Goal: Information Seeking & Learning: Learn about a topic

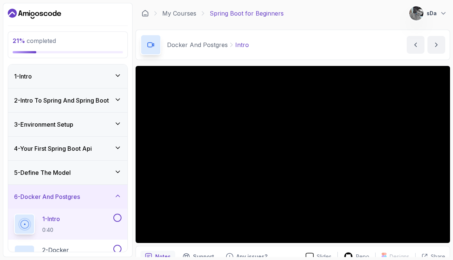
click at [103, 194] on div "6 - Docker And Postgres" at bounding box center [68, 196] width 108 height 9
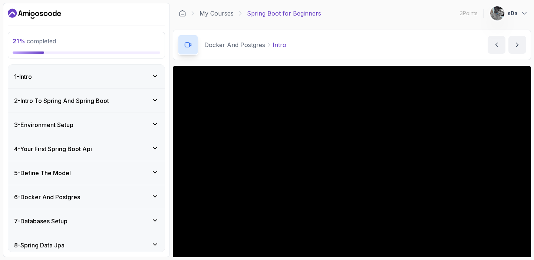
click at [65, 94] on div "2 - Intro To Spring And Spring Boot" at bounding box center [86, 101] width 156 height 24
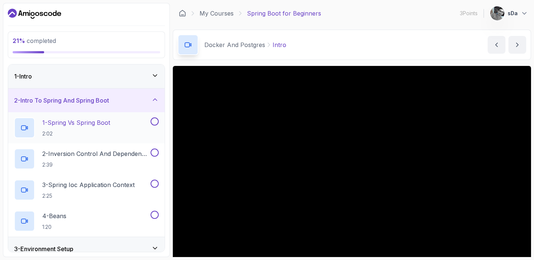
click at [78, 123] on p "1 - Spring Vs Spring Boot" at bounding box center [76, 122] width 68 height 9
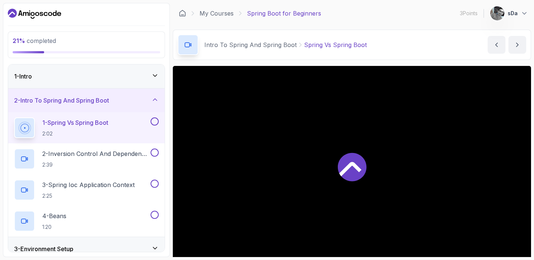
click at [89, 71] on div "1 - Intro" at bounding box center [86, 77] width 156 height 24
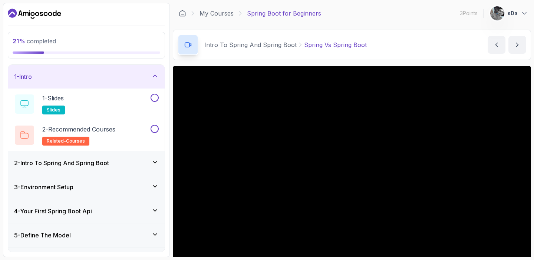
click at [132, 77] on div "1 - Intro" at bounding box center [86, 76] width 145 height 9
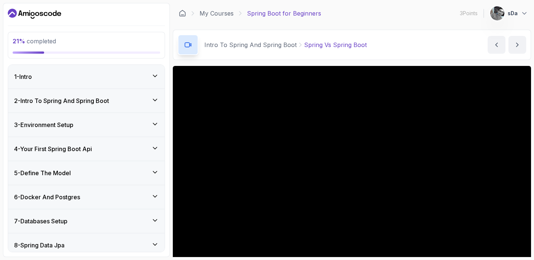
click at [125, 96] on div "2 - Intro To Spring And Spring Boot" at bounding box center [86, 101] width 156 height 24
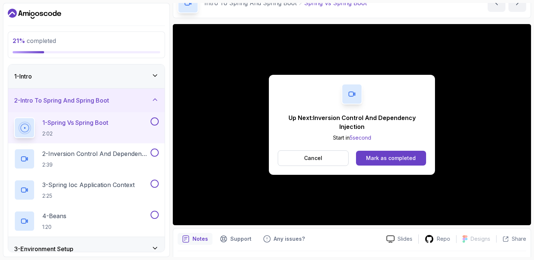
scroll to position [62, 0]
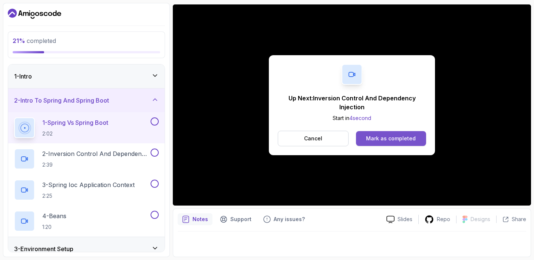
click at [393, 135] on div "Mark as completed" at bounding box center [391, 138] width 50 height 7
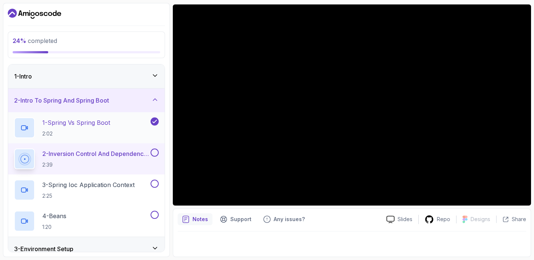
click at [88, 132] on p "2:02" at bounding box center [76, 133] width 68 height 7
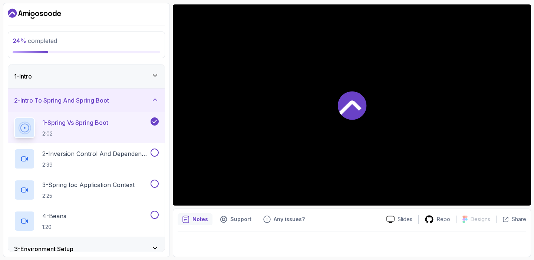
click at [391, 214] on div "Slides Repo Designs Design not available Share" at bounding box center [453, 220] width 146 height 12
click at [400, 218] on p "Slides" at bounding box center [404, 219] width 15 height 7
click at [105, 161] on p "2:39" at bounding box center [95, 164] width 107 height 7
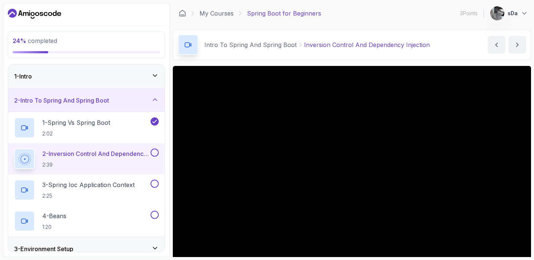
click at [107, 74] on div "1 - Intro" at bounding box center [86, 76] width 145 height 9
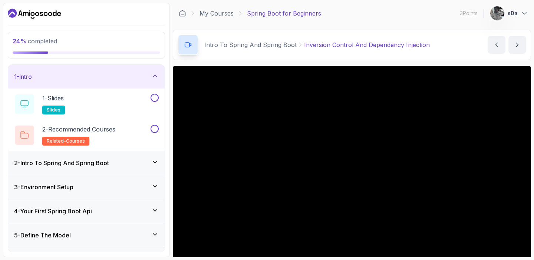
click at [107, 74] on div "1 - Intro" at bounding box center [86, 76] width 145 height 9
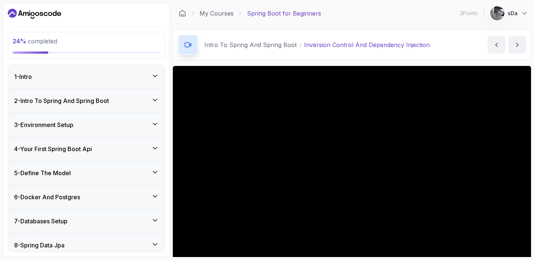
click at [75, 100] on h3 "2 - Intro To Spring And Spring Boot" at bounding box center [61, 100] width 95 height 9
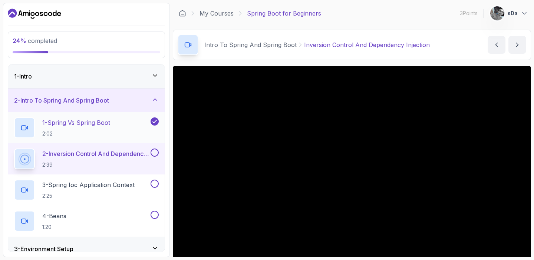
click at [97, 122] on p "1 - Spring Vs Spring Boot" at bounding box center [76, 122] width 68 height 9
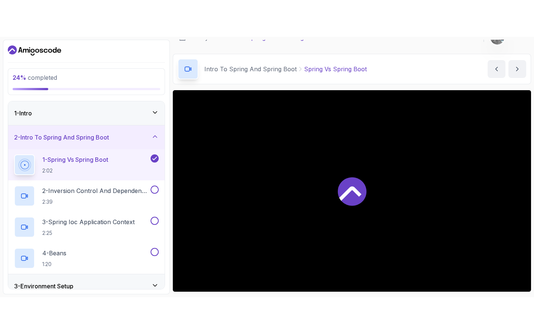
scroll to position [14, 0]
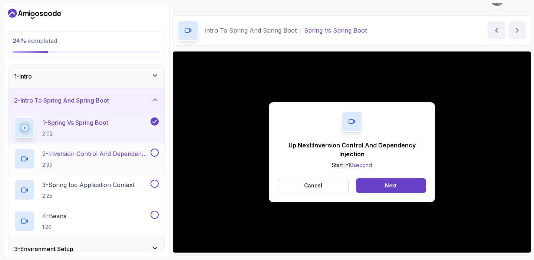
click at [108, 161] on p "2:39" at bounding box center [95, 164] width 107 height 7
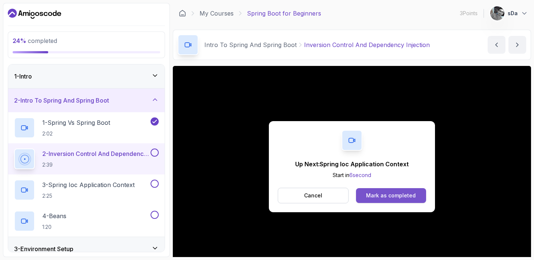
click at [406, 196] on div "Mark as completed" at bounding box center [391, 195] width 50 height 7
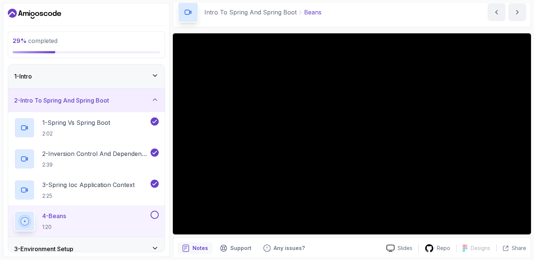
scroll to position [34, 0]
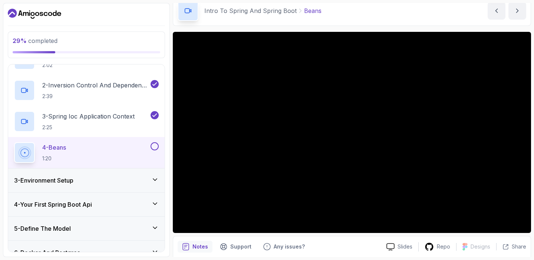
click at [97, 180] on div "3 - Environment Setup" at bounding box center [86, 180] width 145 height 9
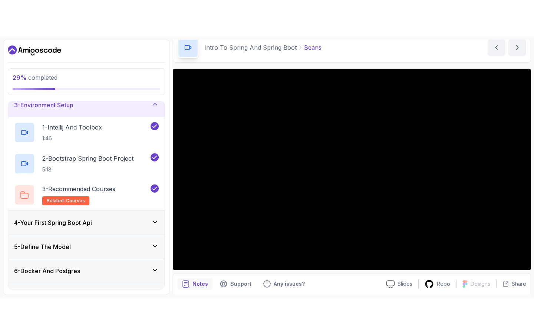
scroll to position [0, 0]
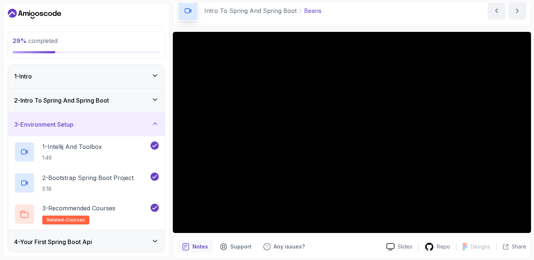
click at [109, 118] on div "3 - Environment Setup" at bounding box center [86, 125] width 156 height 24
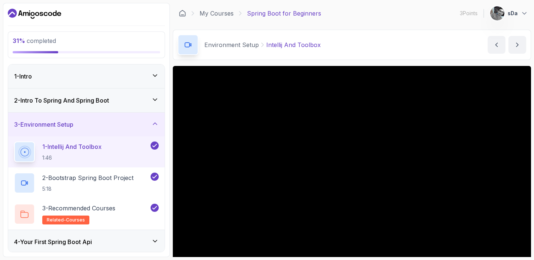
click at [129, 130] on div "3 - Environment Setup" at bounding box center [86, 125] width 156 height 24
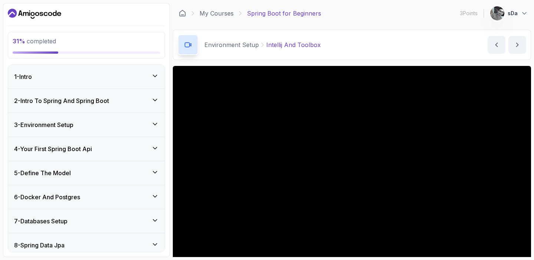
click at [118, 110] on div "2 - Intro To Spring And Spring Boot" at bounding box center [86, 101] width 156 height 24
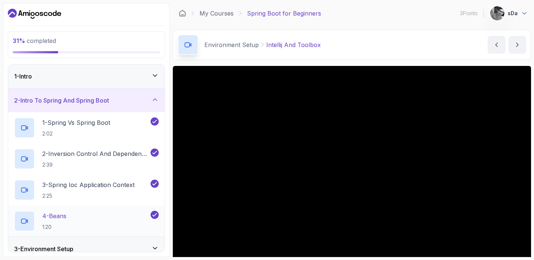
click at [98, 217] on div "4 - Beans 1:20" at bounding box center [81, 221] width 135 height 21
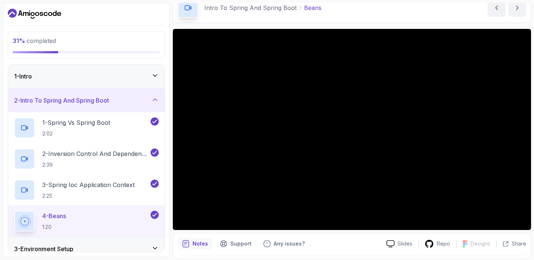
scroll to position [37, 0]
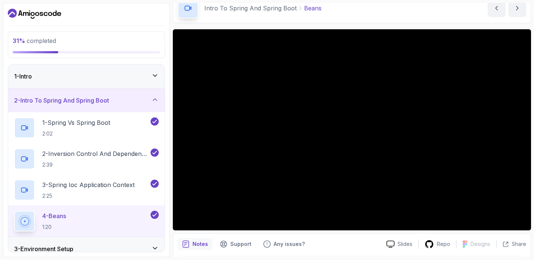
click at [98, 104] on h3 "2 - Intro To Spring And Spring Boot" at bounding box center [61, 100] width 95 height 9
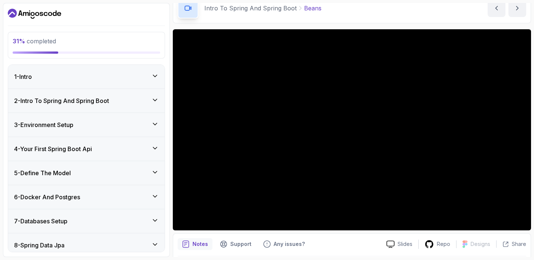
click at [102, 171] on div "5 - Define The Model" at bounding box center [86, 173] width 145 height 9
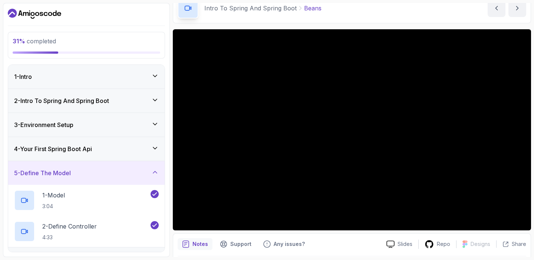
click at [102, 171] on div "5 - Define The Model" at bounding box center [86, 173] width 145 height 9
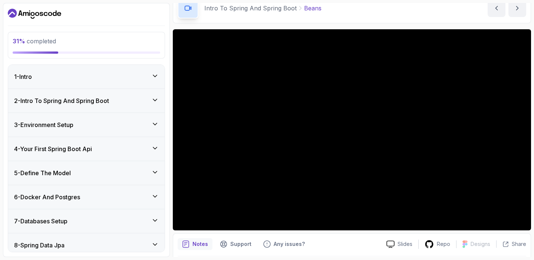
click at [102, 148] on div "4 - Your First Spring Boot Api" at bounding box center [86, 149] width 145 height 9
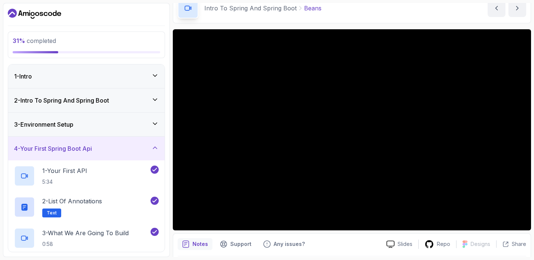
click at [102, 148] on div "4 - Your First Spring Boot Api" at bounding box center [86, 148] width 145 height 9
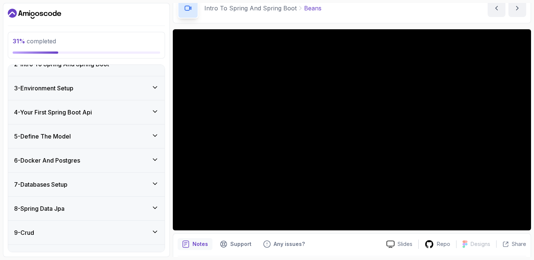
click at [98, 158] on div "6 - Docker And Postgres" at bounding box center [86, 160] width 145 height 9
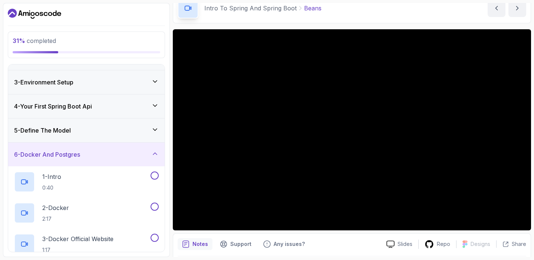
scroll to position [37, 0]
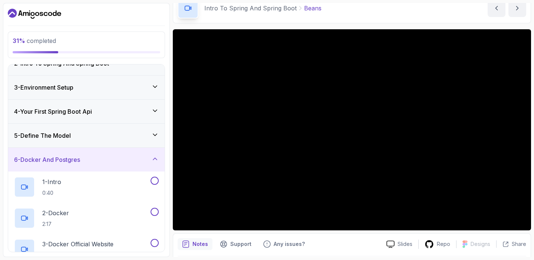
click at [98, 158] on div "6 - Docker And Postgres" at bounding box center [86, 159] width 145 height 9
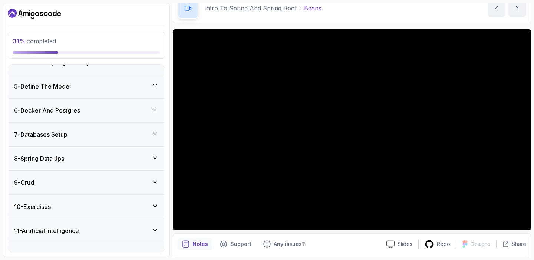
scroll to position [101, 0]
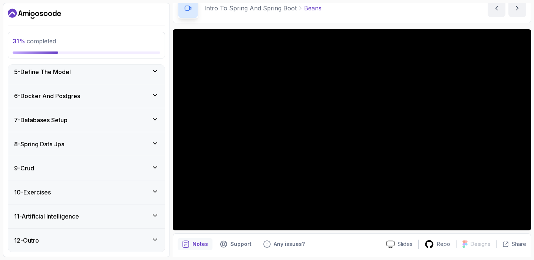
click at [102, 191] on div "10 - Exercises" at bounding box center [86, 192] width 145 height 9
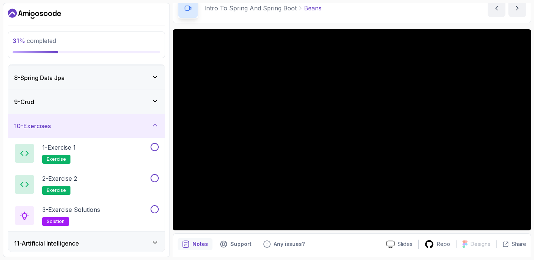
scroll to position [195, 0]
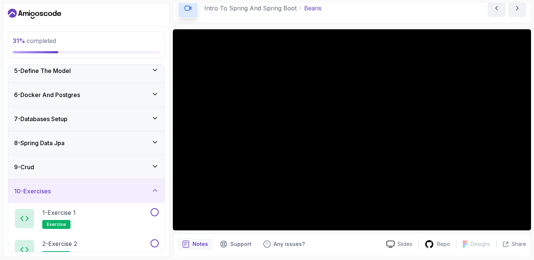
click at [102, 191] on div "10 - Exercises" at bounding box center [86, 191] width 145 height 9
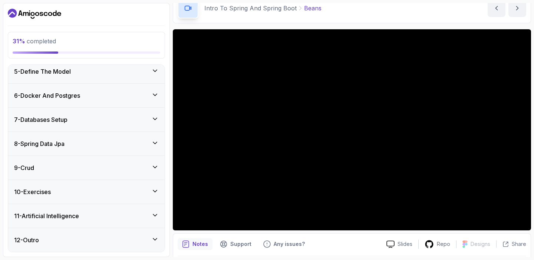
scroll to position [101, 0]
click at [109, 235] on div "12 - Outro" at bounding box center [86, 241] width 156 height 24
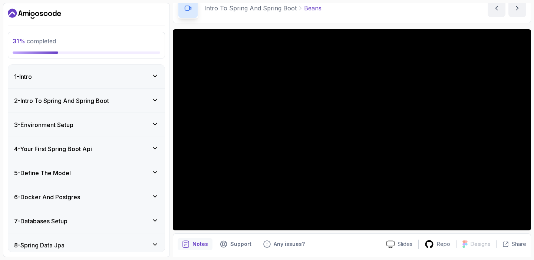
scroll to position [0, 0]
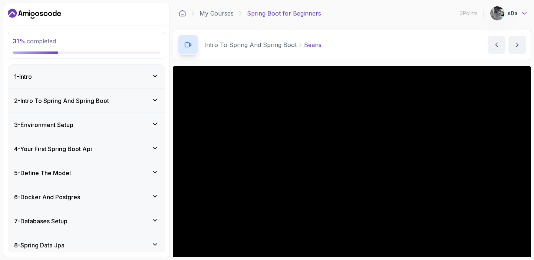
click at [453, 12] on icon at bounding box center [524, 13] width 7 height 7
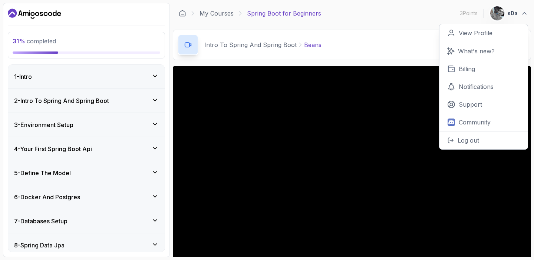
click at [453, 11] on button "sDa" at bounding box center [509, 13] width 38 height 15
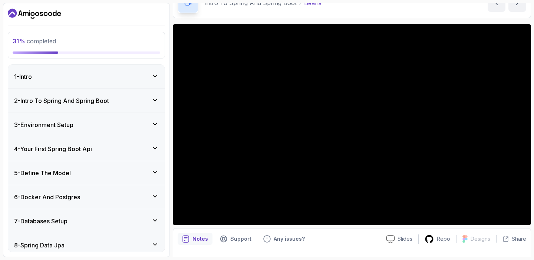
scroll to position [44, 0]
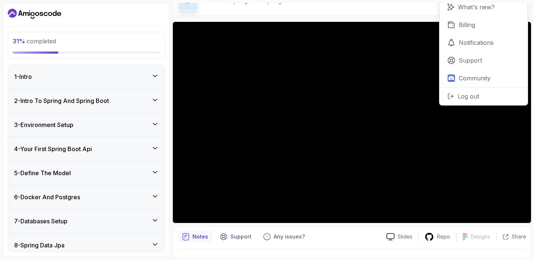
click at [126, 143] on div "4 - Your First Spring Boot Api" at bounding box center [86, 149] width 156 height 24
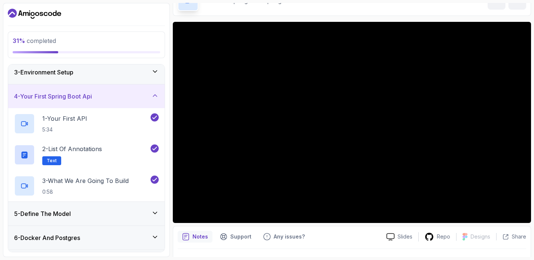
scroll to position [0, 0]
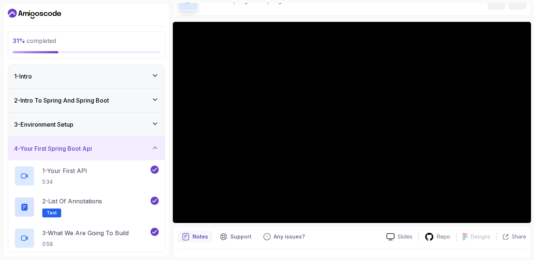
click at [128, 120] on div "3 - Environment Setup" at bounding box center [86, 124] width 145 height 9
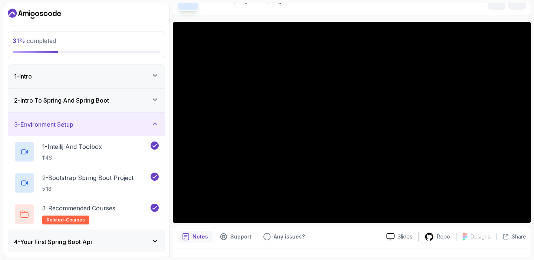
click at [128, 120] on div "3 - Environment Setup" at bounding box center [86, 124] width 145 height 9
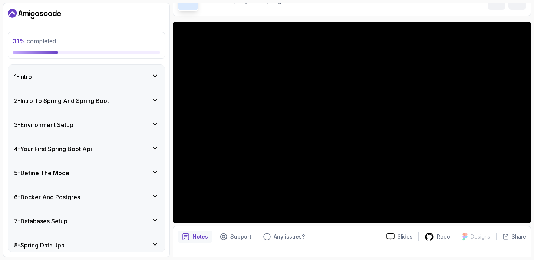
click at [130, 99] on div "2 - Intro To Spring And Spring Boot" at bounding box center [86, 100] width 145 height 9
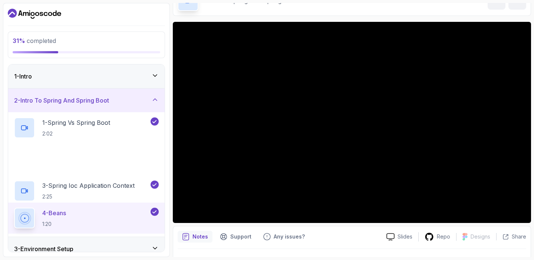
click at [130, 99] on div "2 - Intro To Spring And Spring Boot" at bounding box center [86, 100] width 145 height 9
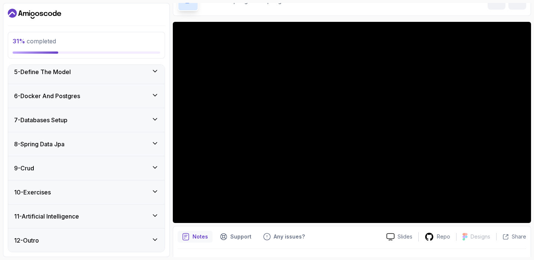
scroll to position [101, 0]
click at [130, 86] on div "6 - Docker And Postgres" at bounding box center [86, 96] width 156 height 24
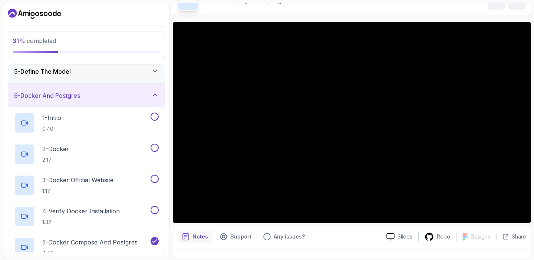
click at [130, 86] on div "6 - Docker And Postgres" at bounding box center [86, 96] width 156 height 24
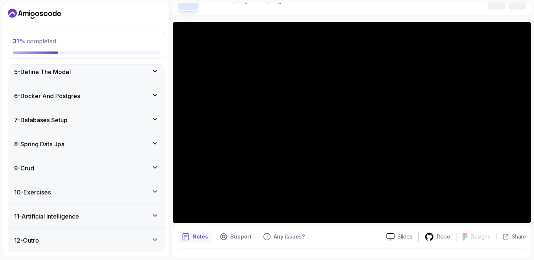
click at [132, 70] on div "5 - Define The Model" at bounding box center [86, 71] width 145 height 9
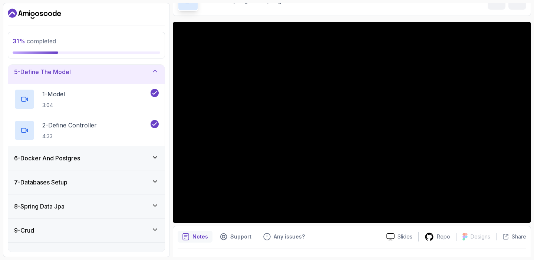
click at [132, 70] on div "5 - Define The Model" at bounding box center [86, 71] width 145 height 9
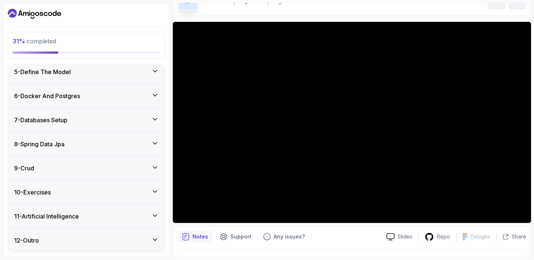
click at [129, 98] on div "6 - Docker And Postgres" at bounding box center [86, 96] width 145 height 9
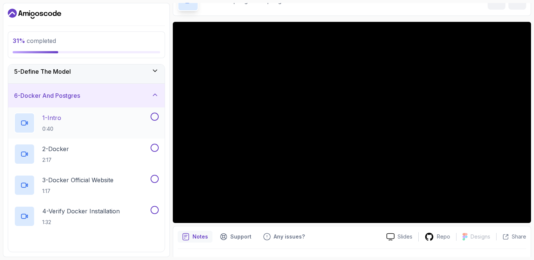
click at [125, 118] on div "1 - Intro 0:40" at bounding box center [81, 123] width 135 height 21
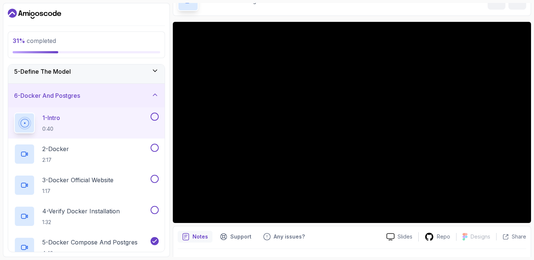
scroll to position [62, 0]
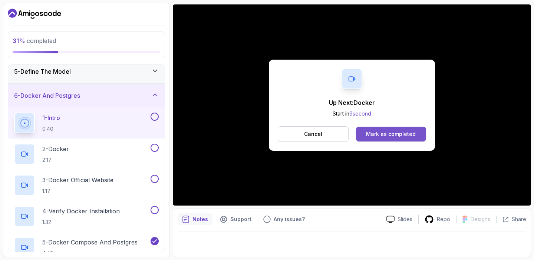
click at [371, 136] on div "Mark as completed" at bounding box center [391, 134] width 50 height 7
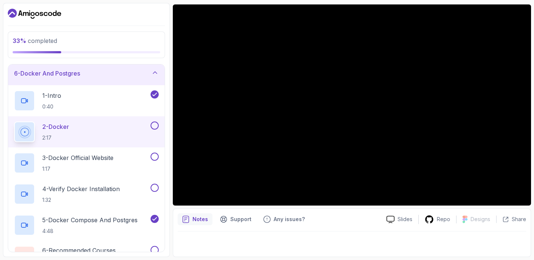
scroll to position [125, 0]
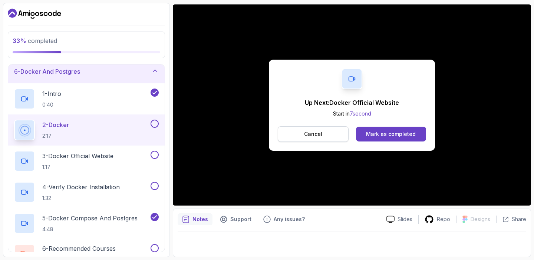
click at [311, 135] on p "Cancel" at bounding box center [313, 134] width 18 height 7
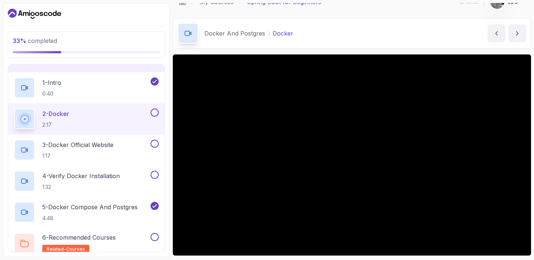
scroll to position [16, 0]
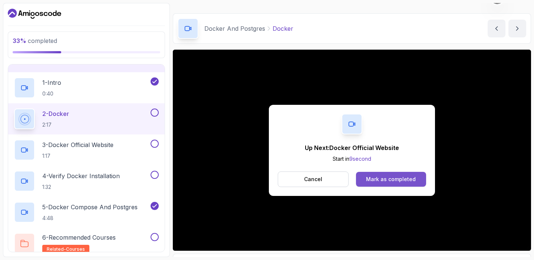
click at [377, 175] on button "Mark as completed" at bounding box center [391, 179] width 70 height 15
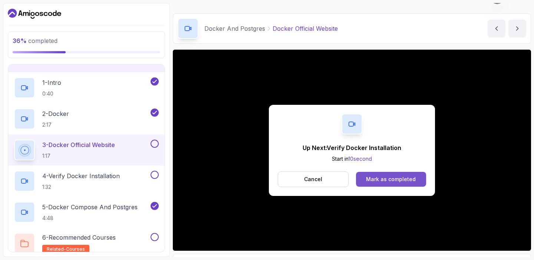
click at [403, 179] on div "Mark as completed" at bounding box center [391, 179] width 50 height 7
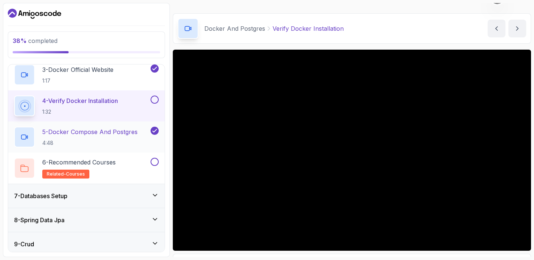
scroll to position [213, 0]
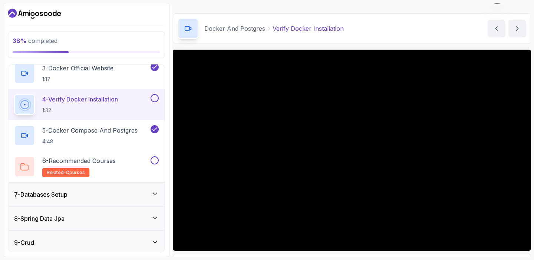
click at [126, 191] on div "7 - Databases Setup" at bounding box center [86, 194] width 145 height 9
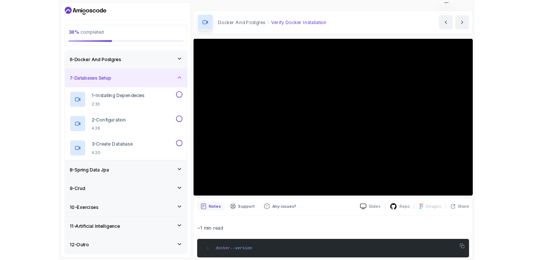
scroll to position [131, 0]
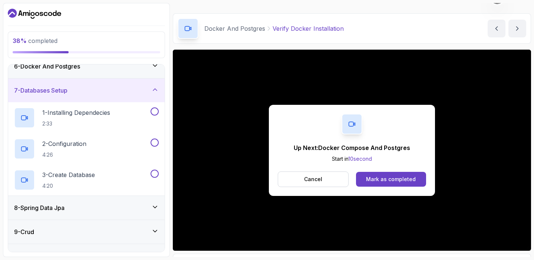
click at [133, 90] on div "7 - Databases Setup" at bounding box center [86, 90] width 145 height 9
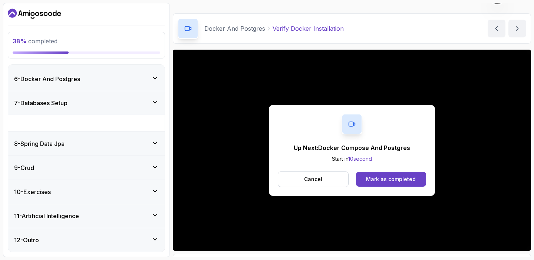
scroll to position [101, 0]
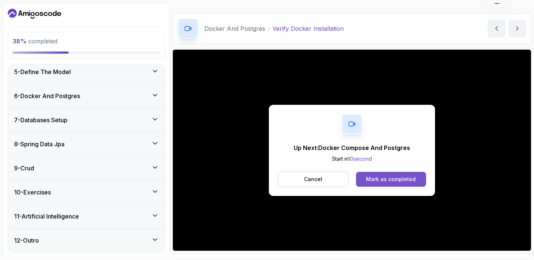
click at [387, 179] on div "Mark as completed" at bounding box center [391, 179] width 50 height 7
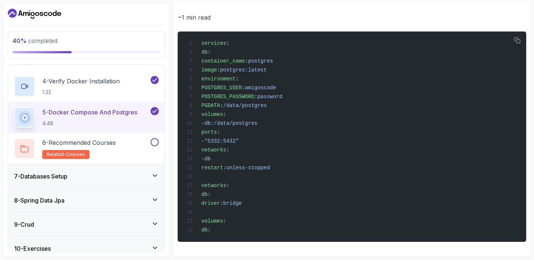
scroll to position [300, 0]
click at [453, 37] on icon "button" at bounding box center [517, 40] width 6 height 6
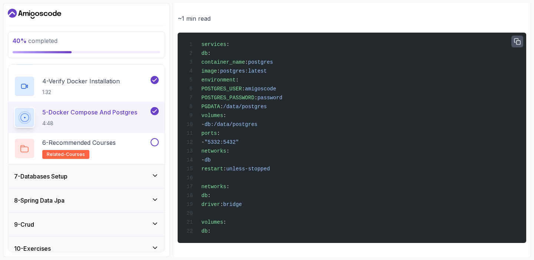
scroll to position [298, 0]
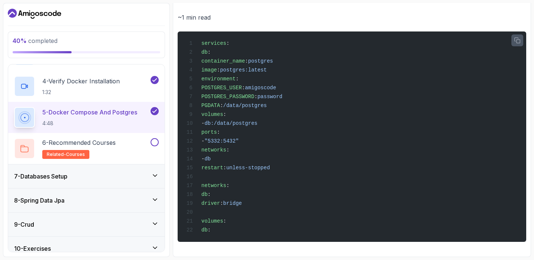
click at [453, 34] on button "button" at bounding box center [517, 40] width 12 height 12
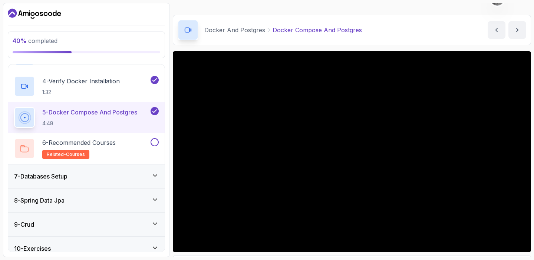
scroll to position [13, 0]
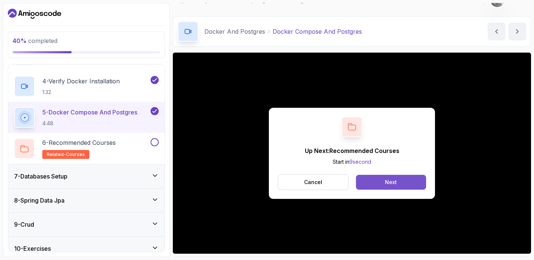
click at [404, 185] on button "Next" at bounding box center [391, 182] width 70 height 15
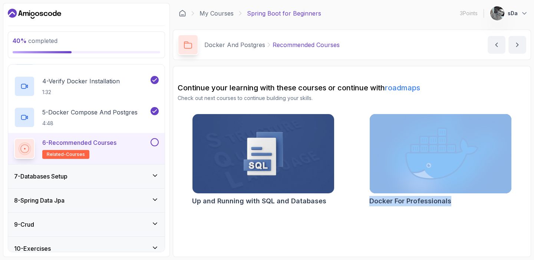
click at [154, 143] on button at bounding box center [155, 142] width 8 height 8
click at [149, 176] on div "7 - Databases Setup" at bounding box center [86, 176] width 145 height 9
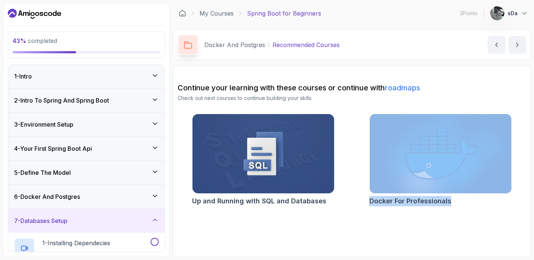
click at [147, 77] on div "1 - Intro" at bounding box center [86, 76] width 145 height 9
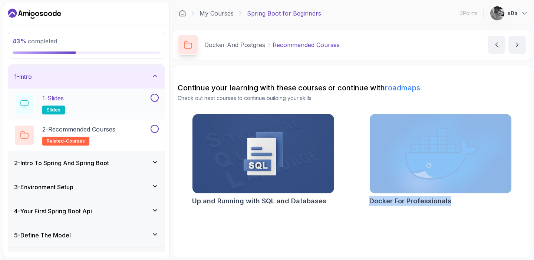
click at [153, 96] on button at bounding box center [155, 98] width 8 height 8
click at [156, 128] on button at bounding box center [155, 129] width 8 height 8
click at [155, 77] on icon at bounding box center [154, 75] width 7 height 7
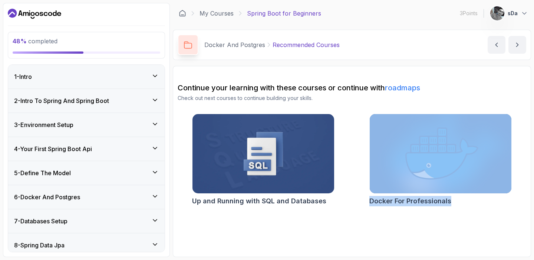
scroll to position [101, 0]
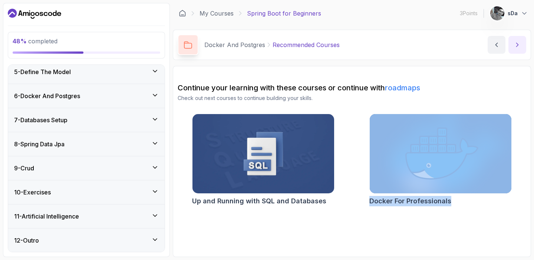
click at [453, 47] on icon "next content" at bounding box center [516, 44] width 7 height 7
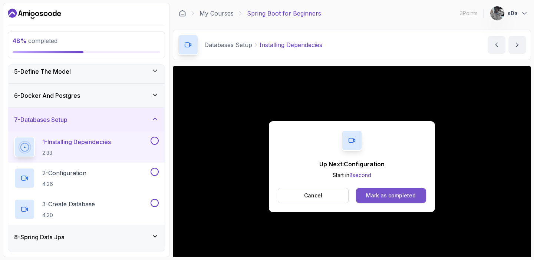
click at [392, 192] on div "Mark as completed" at bounding box center [391, 195] width 50 height 7
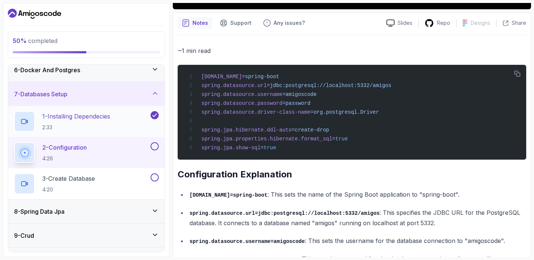
scroll to position [260, 0]
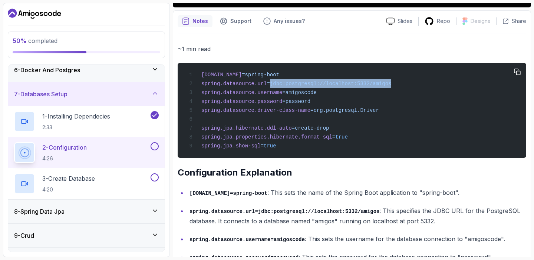
drag, startPoint x: 271, startPoint y: 85, endPoint x: 402, endPoint y: 82, distance: 130.2
click at [402, 82] on div "spring.application.name =spring-boot spring.datasource.url =jdbc:postgresql://l…" at bounding box center [352, 110] width 337 height 86
copy span "jdbc:postgresql://localhost:5332/amigos"
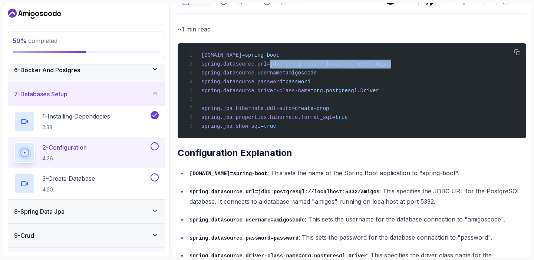
scroll to position [281, 0]
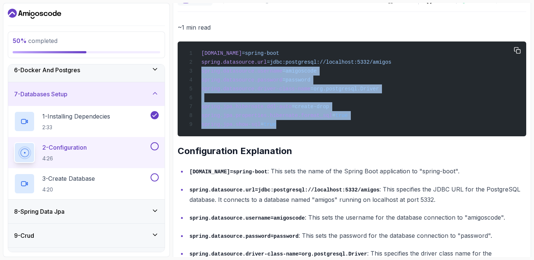
drag, startPoint x: 201, startPoint y: 75, endPoint x: 284, endPoint y: 134, distance: 102.0
click at [284, 132] on div "spring.application.name =spring-boot spring.datasource.url =jdbc:postgresql://l…" at bounding box center [352, 89] width 337 height 86
copy code "spring.datasource.username =amigoscode spring.datasource.password =password spr…"
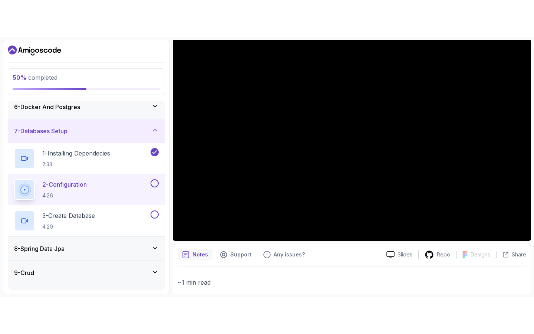
scroll to position [88, 0]
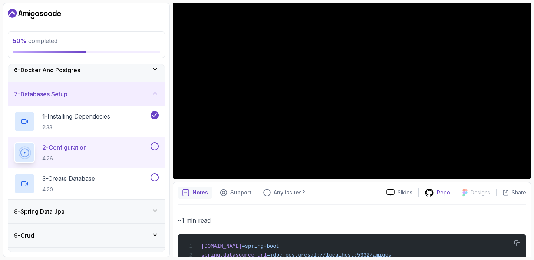
click at [432, 194] on icon at bounding box center [429, 193] width 8 height 8
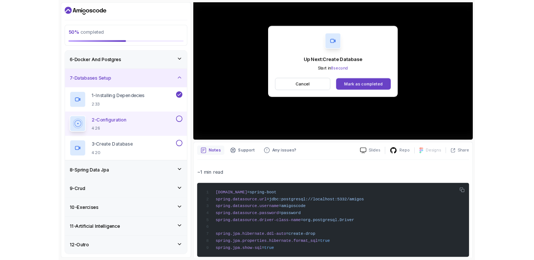
scroll to position [127, 0]
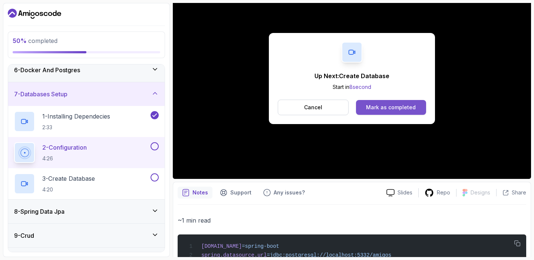
click at [391, 109] on div "Mark as completed" at bounding box center [391, 107] width 50 height 7
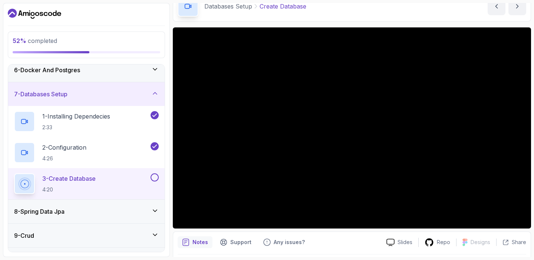
scroll to position [39, 0]
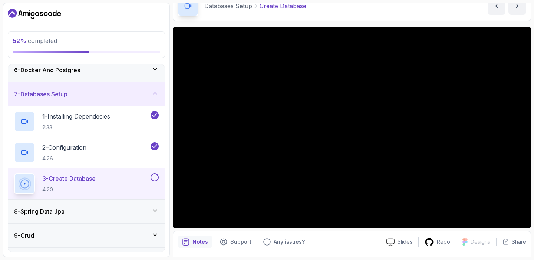
click at [156, 178] on button at bounding box center [155, 178] width 8 height 8
click at [108, 148] on div "2 - Configuration 4:26" at bounding box center [81, 152] width 135 height 21
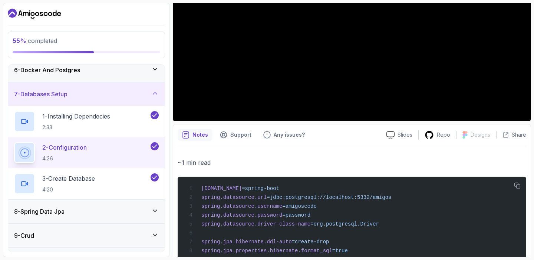
scroll to position [130, 0]
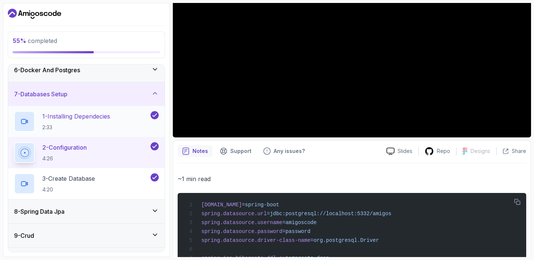
click at [96, 114] on p "1 - Installing Dependecies" at bounding box center [76, 116] width 68 height 9
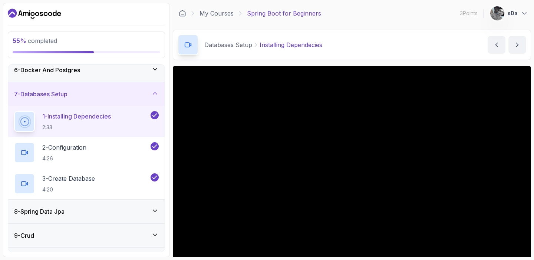
click at [107, 93] on div "7 - Databases Setup" at bounding box center [86, 94] width 145 height 9
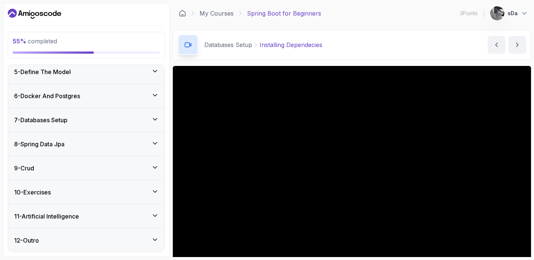
click at [100, 114] on div "7 - Databases Setup" at bounding box center [86, 120] width 156 height 24
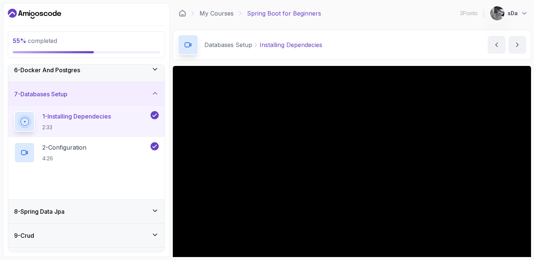
scroll to position [148, 0]
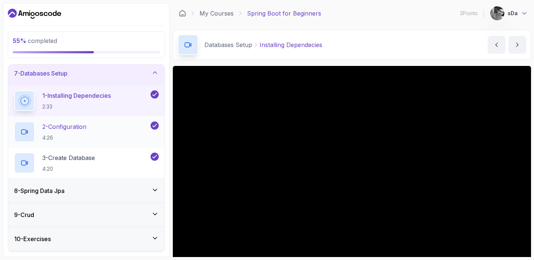
click at [114, 131] on div "2 - Configuration 4:26" at bounding box center [81, 132] width 135 height 21
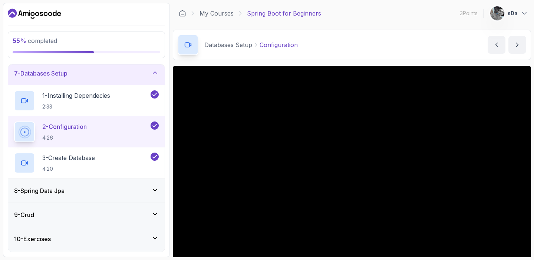
click at [141, 77] on div "7 - Databases Setup" at bounding box center [86, 73] width 145 height 9
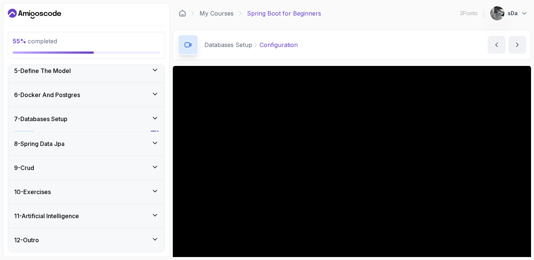
scroll to position [101, 0]
click at [111, 100] on div "6 - Docker And Postgres" at bounding box center [86, 96] width 156 height 24
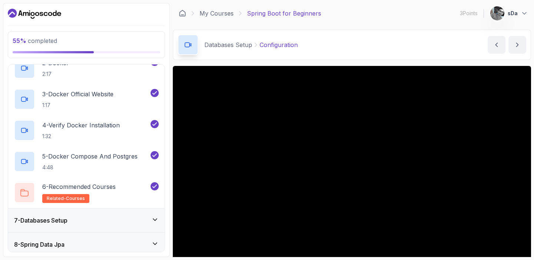
scroll to position [196, 0]
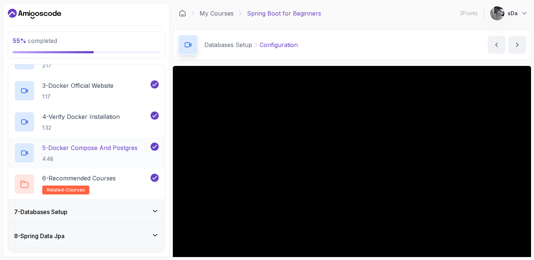
click at [131, 148] on p "5 - Docker Compose And Postgres" at bounding box center [89, 147] width 95 height 9
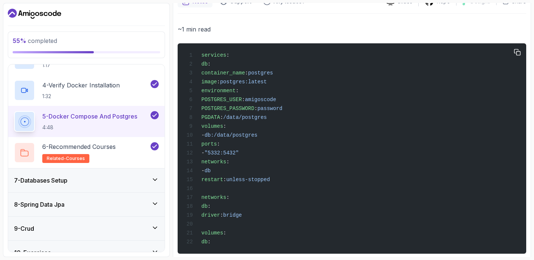
scroll to position [285, 0]
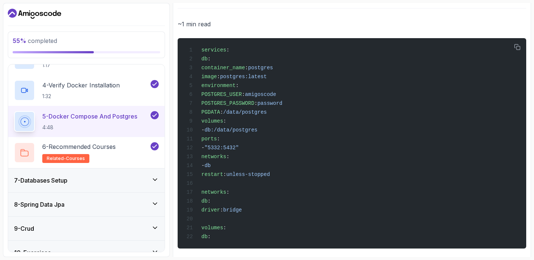
click at [109, 175] on div "7 - Databases Setup" at bounding box center [86, 181] width 156 height 24
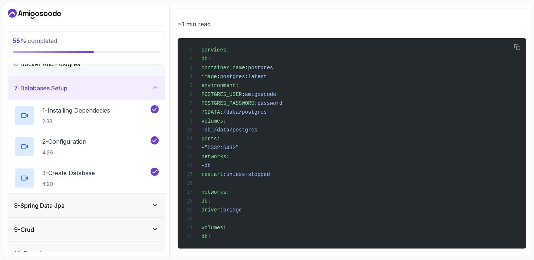
scroll to position [141, 0]
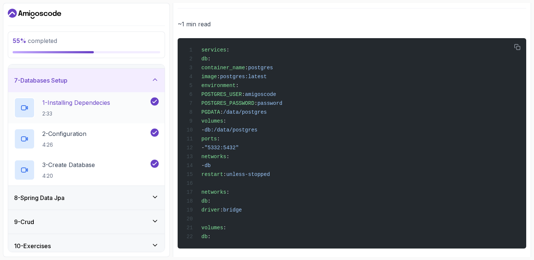
click at [108, 110] on p "2:33" at bounding box center [76, 113] width 68 height 7
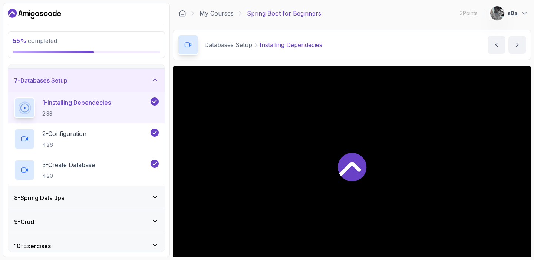
scroll to position [13, 0]
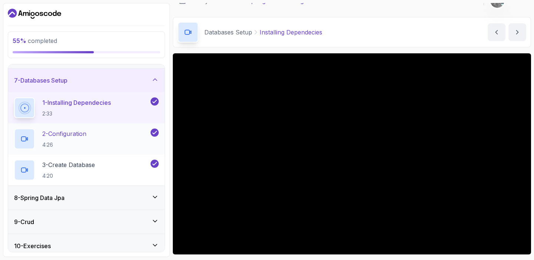
click at [116, 139] on div "2 - Configuration 4:26" at bounding box center [81, 139] width 135 height 21
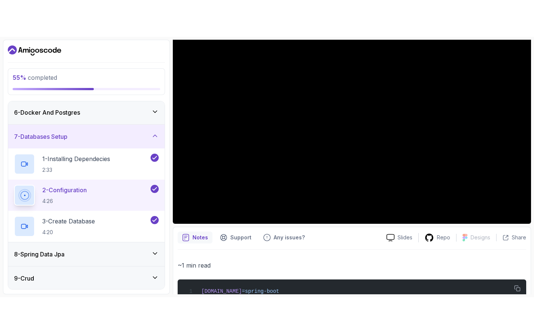
scroll to position [141, 0]
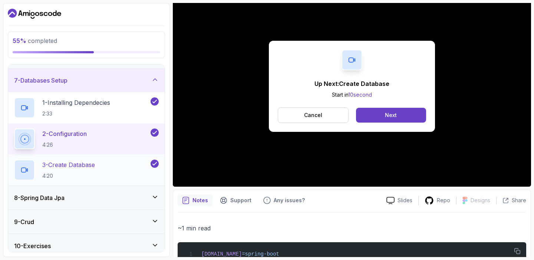
click at [131, 169] on div "3 - Create Database 4:20" at bounding box center [81, 170] width 135 height 21
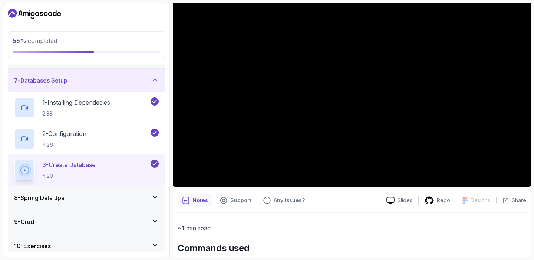
scroll to position [73, 0]
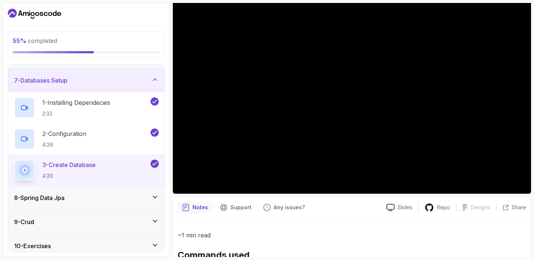
click at [123, 82] on div "7 - Databases Setup" at bounding box center [86, 80] width 145 height 9
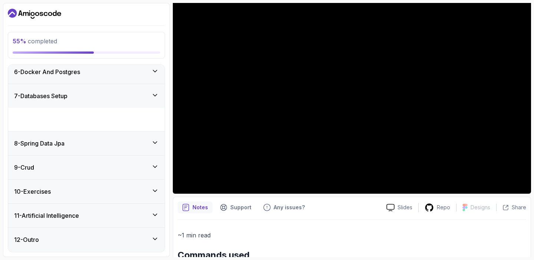
scroll to position [101, 0]
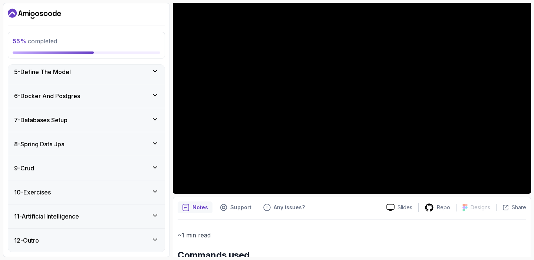
click at [94, 143] on div "8 - Spring Data Jpa" at bounding box center [86, 144] width 145 height 9
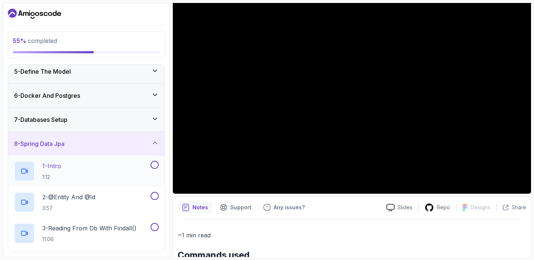
click at [90, 168] on div "1 - Intro 1:12" at bounding box center [81, 171] width 135 height 21
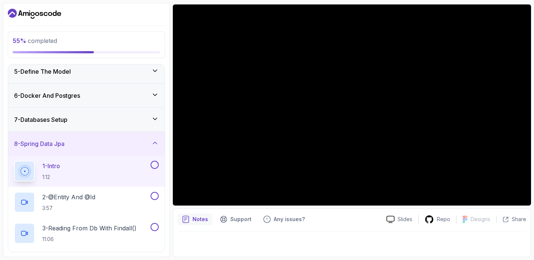
scroll to position [62, 0]
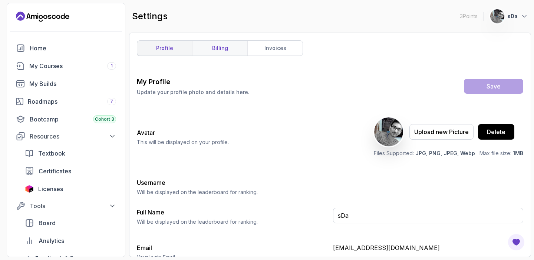
click at [234, 46] on link "billing" at bounding box center [219, 48] width 55 height 15
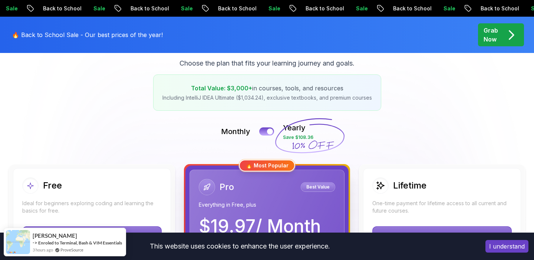
scroll to position [104, 0]
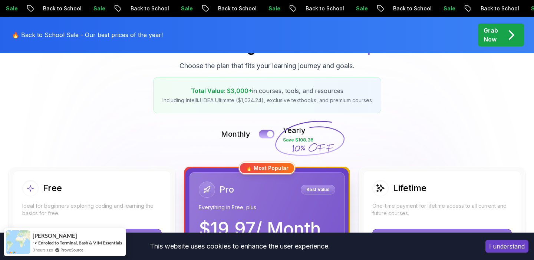
click at [270, 132] on div at bounding box center [270, 134] width 6 height 6
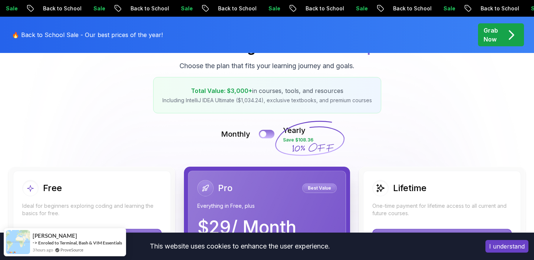
click at [270, 132] on button at bounding box center [267, 134] width 16 height 9
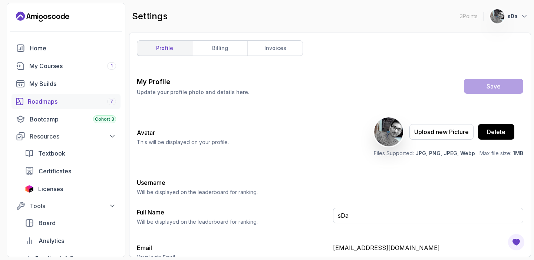
click at [113, 100] on div "7" at bounding box center [111, 101] width 9 height 7
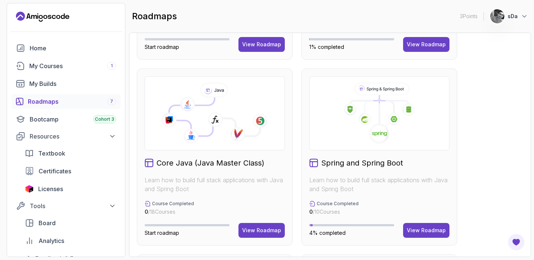
scroll to position [155, 0]
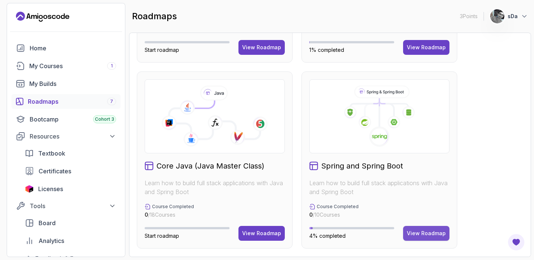
click at [414, 231] on div "View Roadmap" at bounding box center [426, 233] width 39 height 7
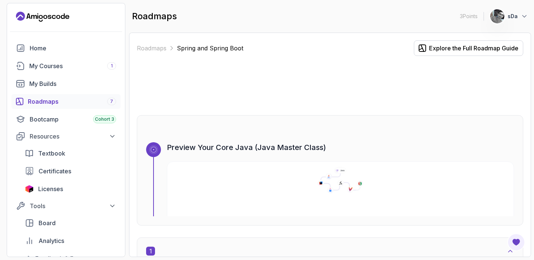
click at [307, 188] on icon at bounding box center [340, 180] width 351 height 26
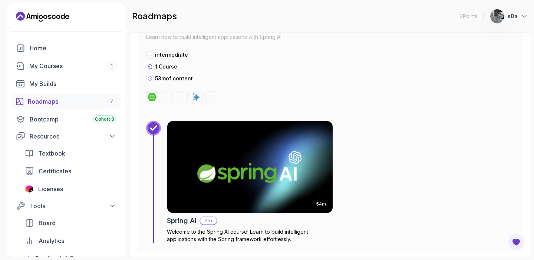
scroll to position [1459, 0]
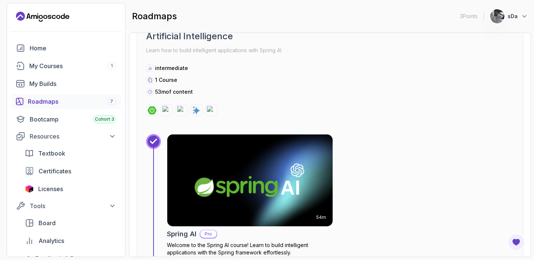
click at [254, 202] on img at bounding box center [250, 180] width 174 height 96
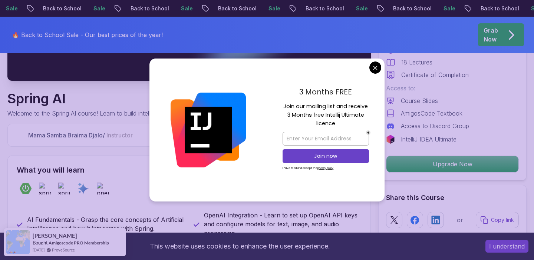
scroll to position [221, 0]
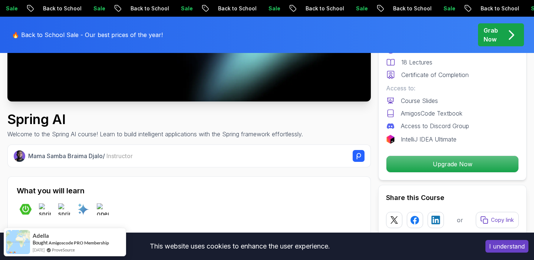
scroll to position [0, 0]
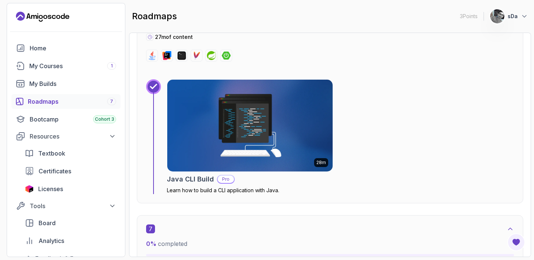
scroll to position [1792, 0]
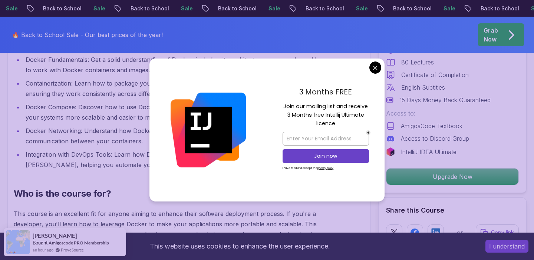
scroll to position [667, 0]
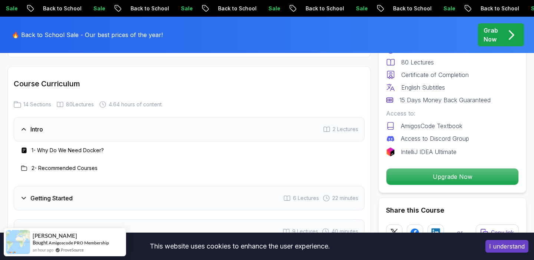
scroll to position [1214, 0]
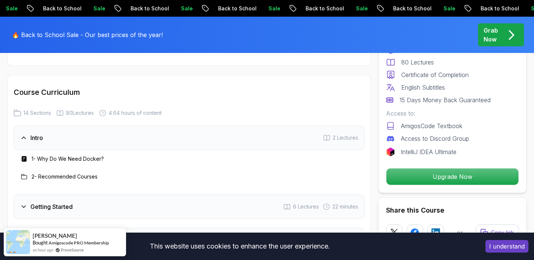
click at [86, 160] on h3 "1 - Why Do We Need Docker?" at bounding box center [68, 158] width 72 height 7
click at [31, 139] on h3 "Intro" at bounding box center [36, 137] width 13 height 9
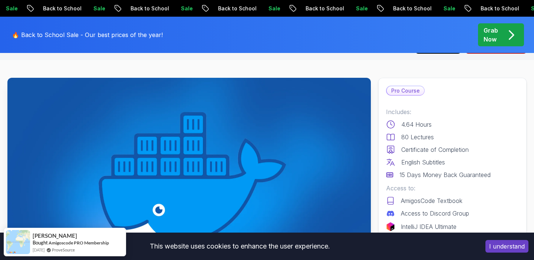
scroll to position [0, 0]
